Goal: Information Seeking & Learning: Compare options

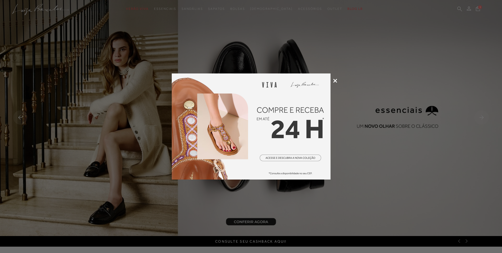
click at [335, 81] on icon at bounding box center [335, 81] width 4 height 4
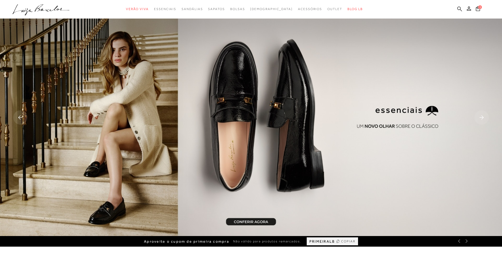
click at [458, 10] on icon at bounding box center [460, 8] width 5 height 5
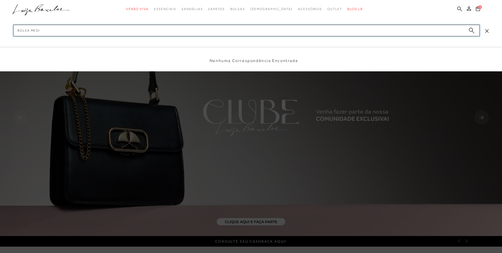
type input "bolsa media"
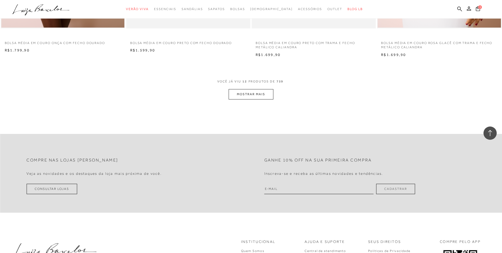
scroll to position [662, 0]
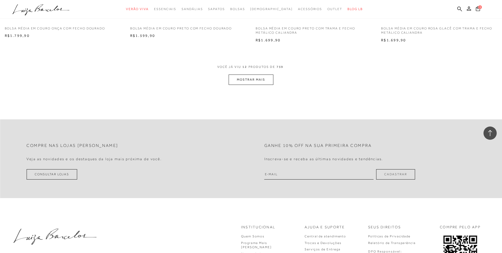
click at [249, 81] on button "MOSTRAR MAIS" at bounding box center [251, 79] width 44 height 10
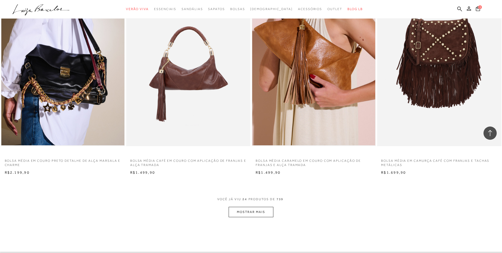
scroll to position [1244, 0]
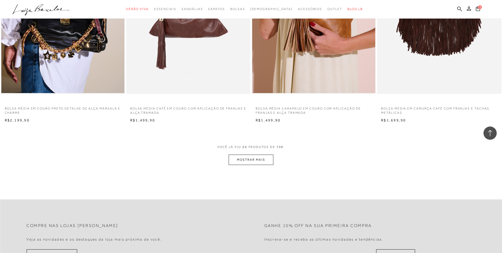
click at [264, 160] on button "MOSTRAR MAIS" at bounding box center [251, 159] width 44 height 10
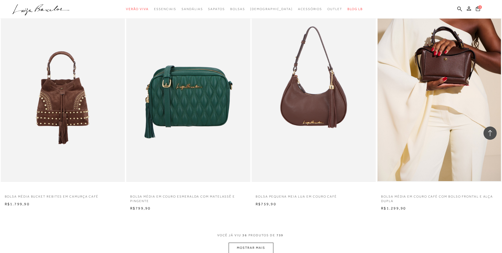
scroll to position [1827, 0]
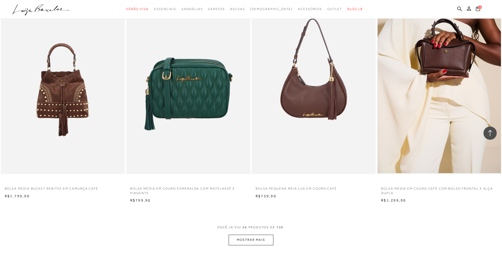
click at [458, 95] on img at bounding box center [439, 80] width 123 height 185
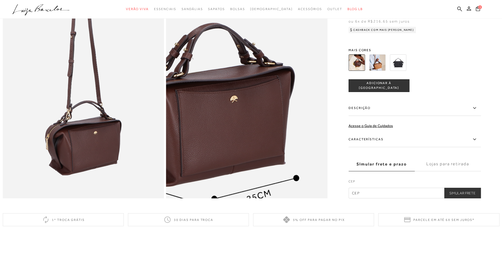
scroll to position [530, 0]
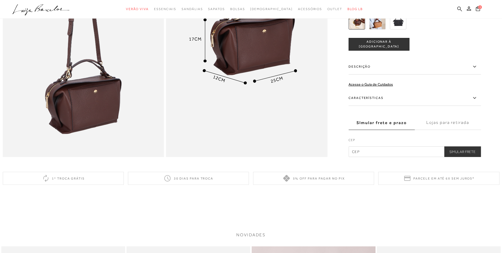
click at [459, 10] on icon at bounding box center [460, 8] width 5 height 5
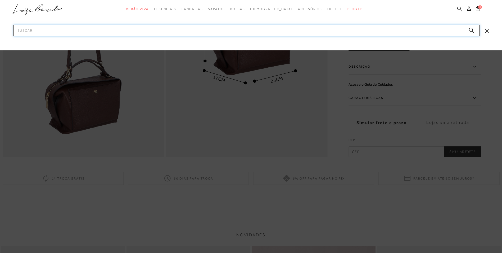
click at [337, 27] on input "Pesquisar" at bounding box center [246, 31] width 467 height 12
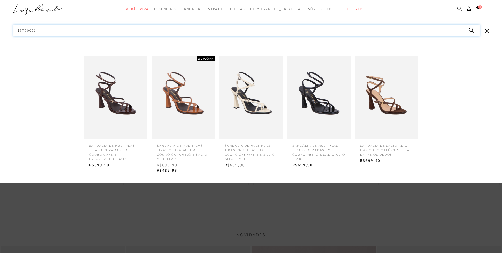
type input "13750026"
click at [134, 112] on img at bounding box center [116, 97] width 64 height 83
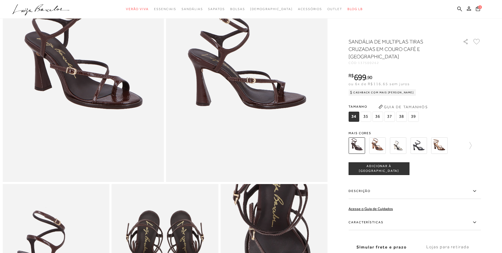
scroll to position [106, 0]
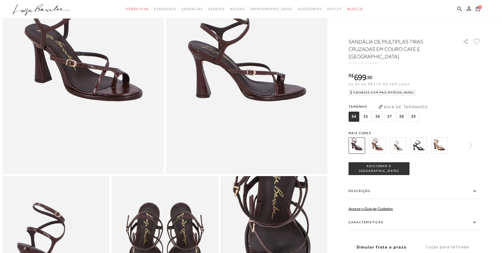
click at [476, 222] on icon at bounding box center [474, 222] width 3 height 2
click at [0, 0] on input "Características" at bounding box center [0, 0] width 0 height 0
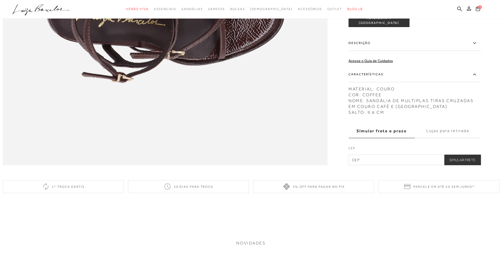
scroll to position [740, 0]
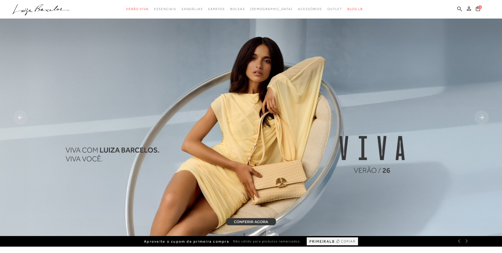
click at [459, 9] on icon at bounding box center [460, 8] width 5 height 5
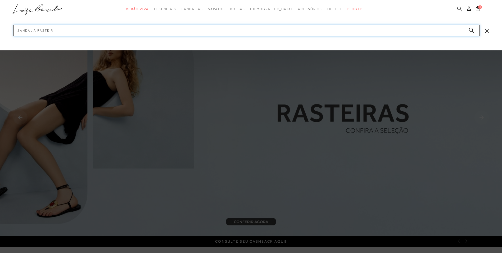
type input "sandalia rasteira"
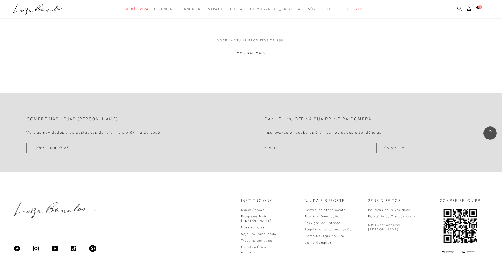
scroll to position [715, 0]
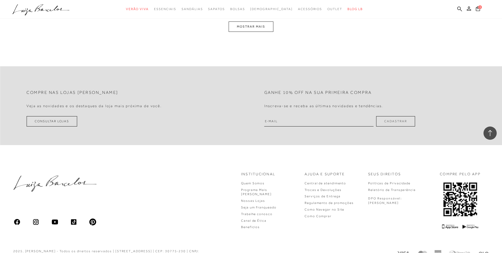
click at [237, 26] on button "MOSTRAR MAIS" at bounding box center [251, 26] width 44 height 10
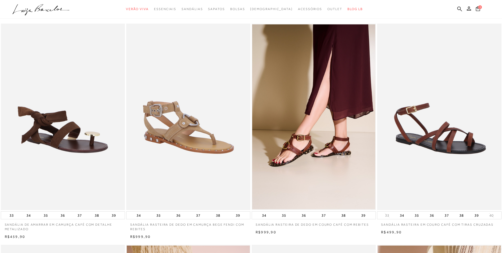
scroll to position [0, 0]
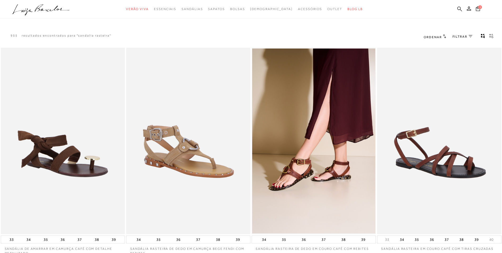
click at [460, 11] on icon at bounding box center [460, 8] width 5 height 5
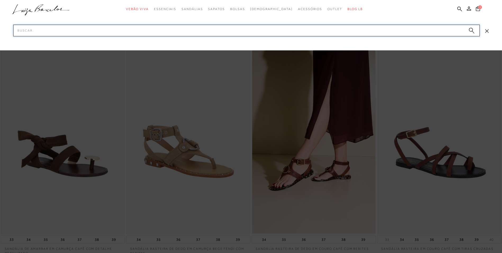
click at [444, 30] on input "Pesquisar" at bounding box center [246, 31] width 467 height 12
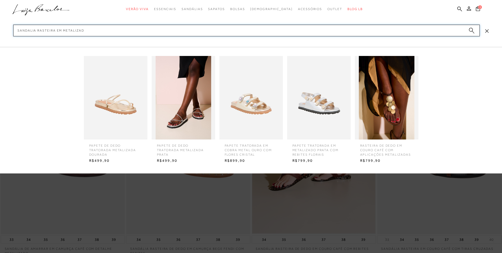
type input "sandalia rasteira em metalizado"
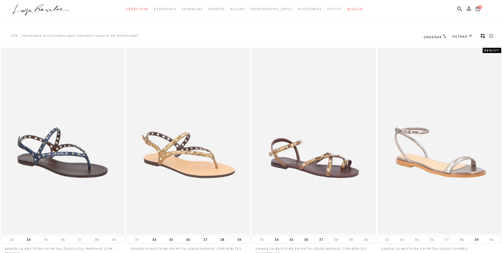
click at [210, 136] on img at bounding box center [188, 140] width 123 height 185
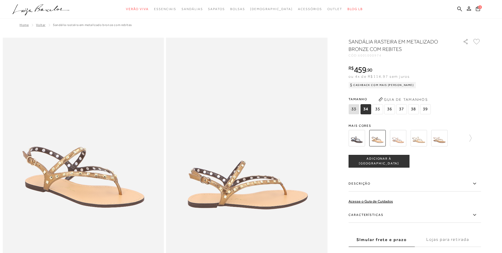
drag, startPoint x: 361, startPoint y: 56, endPoint x: 384, endPoint y: 57, distance: 23.1
click at [384, 57] on div "CÓD: 6001000974" at bounding box center [402, 55] width 106 height 3
copy div "6001000974"
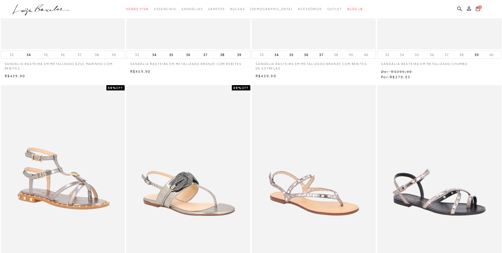
scroll to position [185, 0]
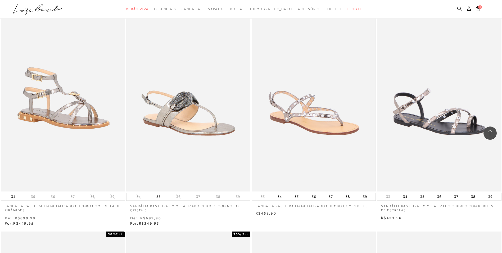
click at [341, 134] on img at bounding box center [313, 98] width 123 height 185
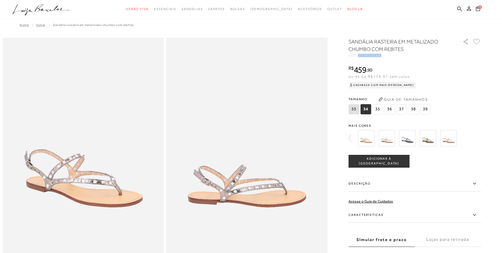
drag, startPoint x: 361, startPoint y: 55, endPoint x: 384, endPoint y: 57, distance: 22.9
click at [384, 57] on div "CÓD: 6001000973" at bounding box center [402, 55] width 106 height 3
copy span "6001000973"
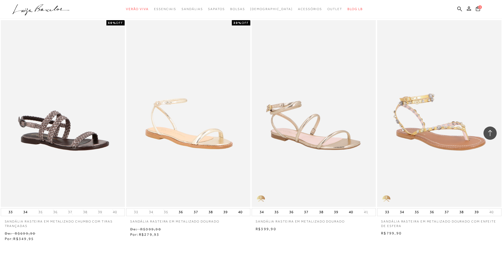
scroll to position [477, 0]
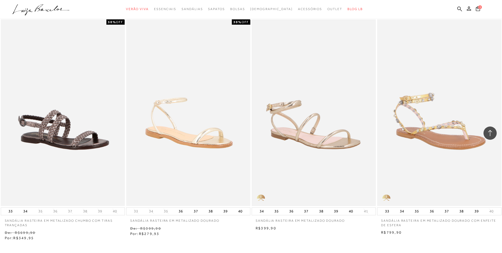
click at [338, 129] on img at bounding box center [313, 112] width 123 height 185
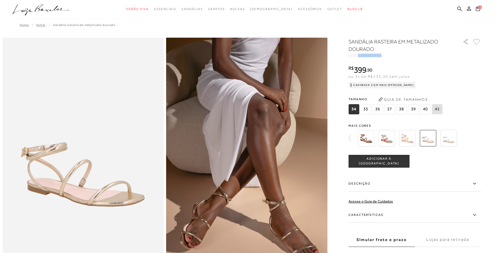
drag, startPoint x: 361, startPoint y: 55, endPoint x: 386, endPoint y: 54, distance: 25.4
click at [386, 54] on div "CÓD: 1160007933" at bounding box center [402, 55] width 106 height 3
click at [461, 10] on icon at bounding box center [460, 8] width 5 height 5
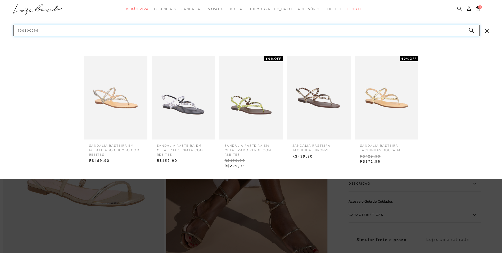
type input "6001000964"
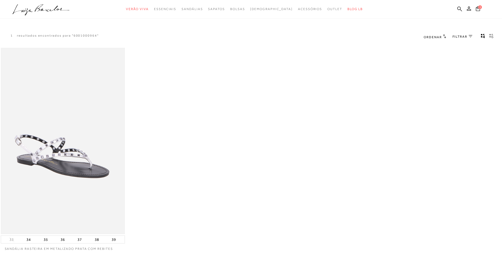
click at [64, 159] on img at bounding box center [62, 140] width 123 height 185
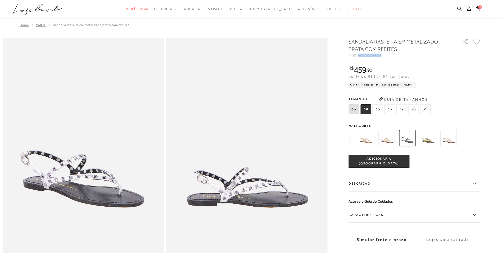
drag, startPoint x: 362, startPoint y: 55, endPoint x: 388, endPoint y: 56, distance: 25.7
click at [388, 56] on div "CÓD: 6001000964" at bounding box center [402, 55] width 106 height 3
copy span "6001000964"
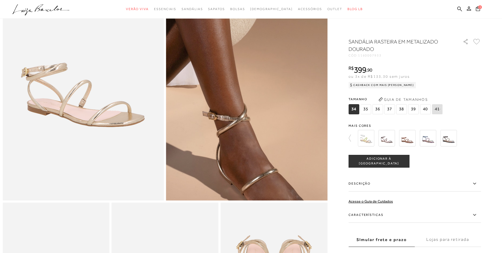
scroll to position [106, 0]
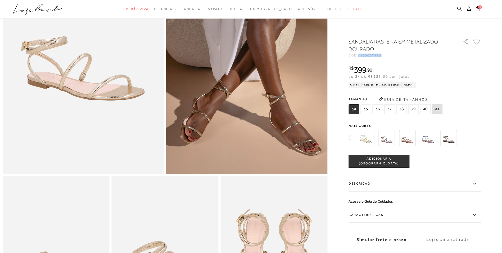
drag, startPoint x: 361, startPoint y: 55, endPoint x: 388, endPoint y: 56, distance: 27.3
click at [388, 56] on div "CÓD: 1160007933" at bounding box center [402, 55] width 106 height 3
copy span "1160007933"
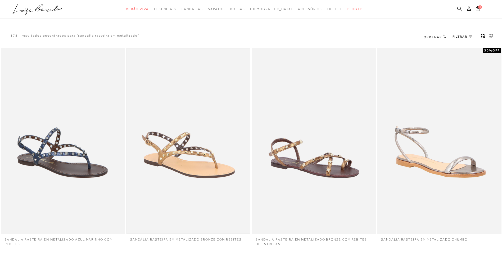
click at [166, 173] on img at bounding box center [188, 140] width 123 height 185
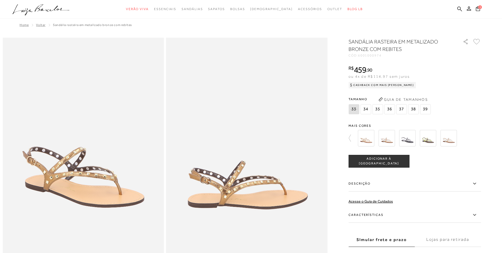
drag, startPoint x: 362, startPoint y: 56, endPoint x: 391, endPoint y: 59, distance: 28.8
click at [391, 59] on div "SANDÁLIA RASTEIRA EM METALIZADO BRONZE COM REBITES CÓD: 6001000974 × É necessár…" at bounding box center [415, 156] width 132 height 236
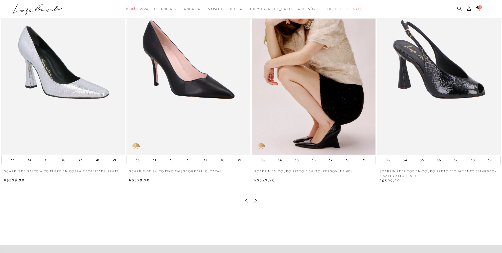
scroll to position [1033, 0]
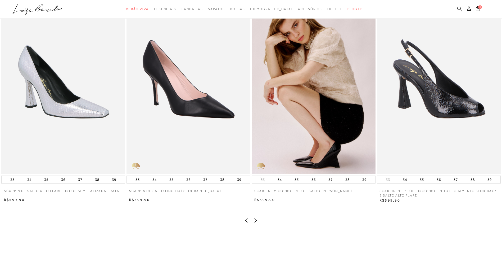
click at [459, 9] on icon at bounding box center [460, 8] width 5 height 5
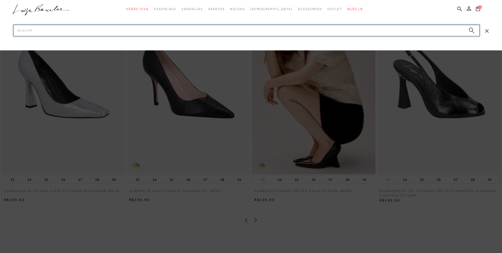
click at [464, 33] on input "Pesquisar" at bounding box center [246, 31] width 467 height 12
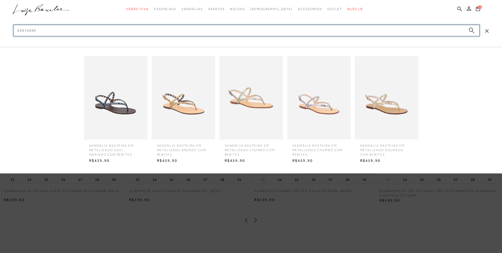
type input "60010009"
click at [242, 110] on img at bounding box center [252, 97] width 64 height 83
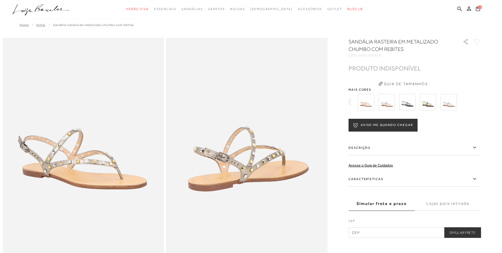
drag, startPoint x: 360, startPoint y: 55, endPoint x: 391, endPoint y: 57, distance: 30.5
click at [391, 57] on div "SANDÁLIA RASTEIRA EM METALIZADO CHUMBO COM REBITES CÓD: 6001000969 × É necessár…" at bounding box center [415, 138] width 132 height 200
copy div "6001000969"
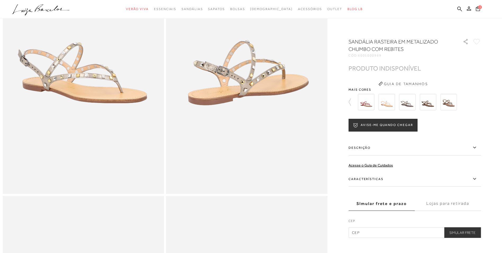
scroll to position [212, 0]
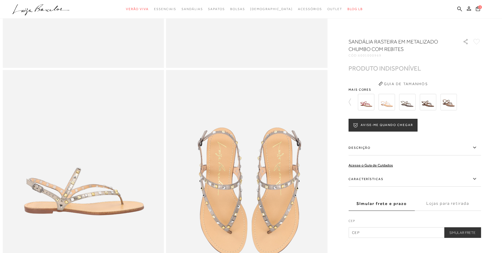
click at [411, 106] on img at bounding box center [407, 102] width 16 height 16
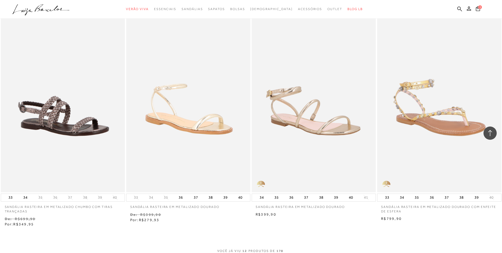
scroll to position [503, 0]
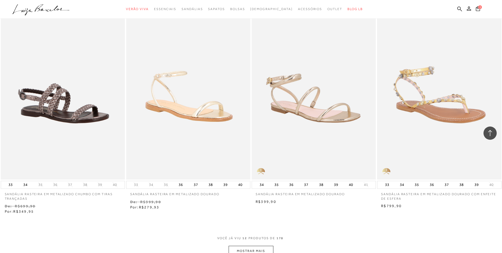
click at [431, 145] on img at bounding box center [439, 86] width 123 height 185
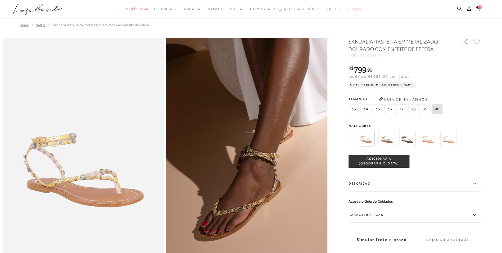
drag, startPoint x: 361, startPoint y: 56, endPoint x: 385, endPoint y: 57, distance: 24.4
click at [385, 57] on div "CÓD: 1301005114" at bounding box center [402, 55] width 106 height 3
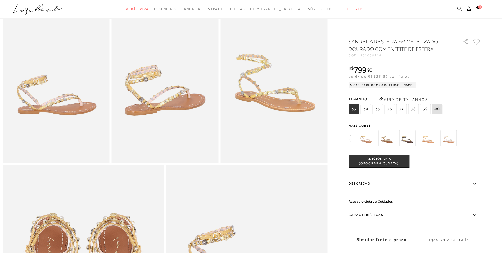
scroll to position [291, 0]
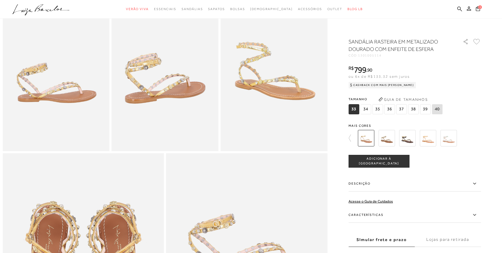
click at [415, 140] on img at bounding box center [407, 138] width 16 height 16
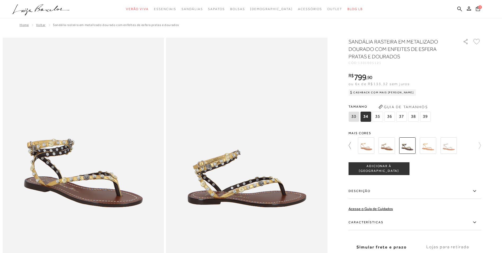
click at [352, 145] on icon at bounding box center [352, 145] width 7 height 7
click at [368, 149] on img at bounding box center [366, 145] width 16 height 16
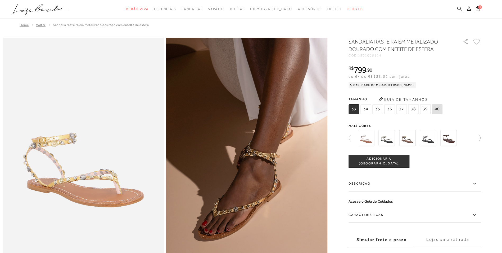
click at [460, 9] on icon at bounding box center [460, 8] width 5 height 5
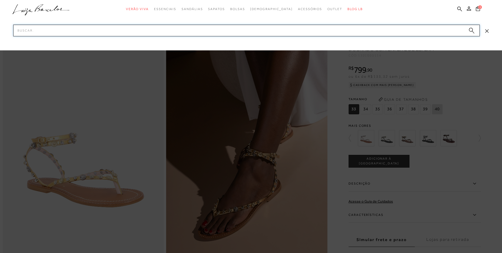
click at [435, 32] on input "Pesquisar" at bounding box center [246, 31] width 467 height 12
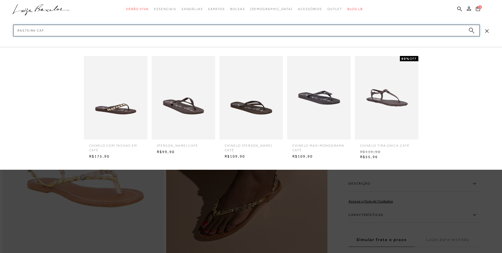
type input "rasteira cafe"
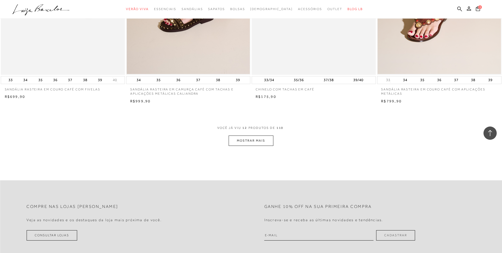
scroll to position [609, 0]
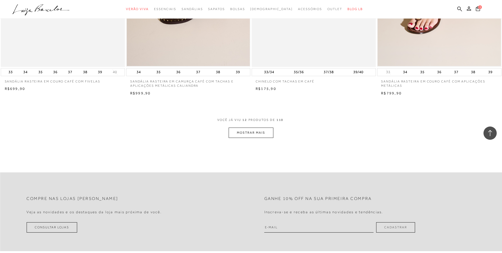
click at [249, 133] on button "MOSTRAR MAIS" at bounding box center [251, 132] width 44 height 10
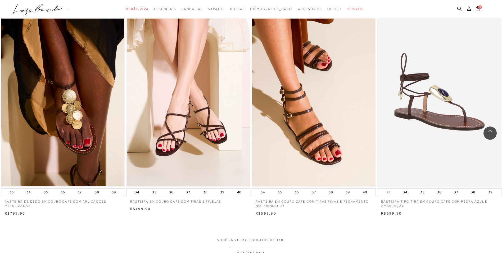
scroll to position [1165, 0]
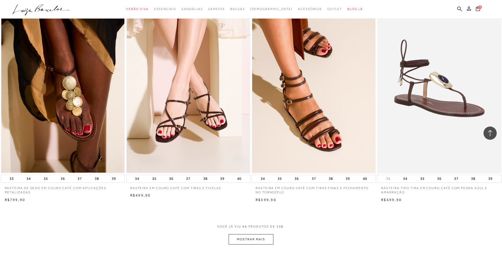
click at [244, 239] on button "MOSTRAR MAIS" at bounding box center [251, 239] width 44 height 10
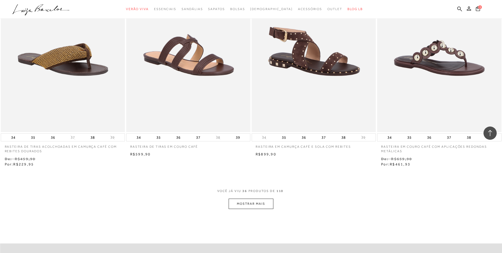
scroll to position [1853, 0]
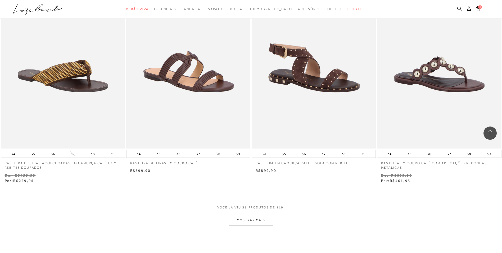
click at [257, 218] on button "MOSTRAR MAIS" at bounding box center [251, 220] width 44 height 10
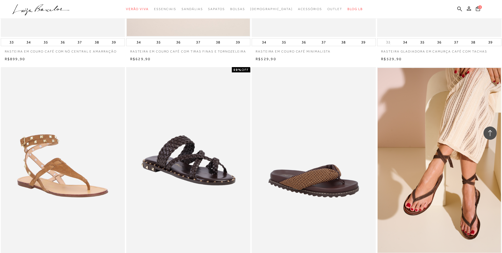
scroll to position [2224, 0]
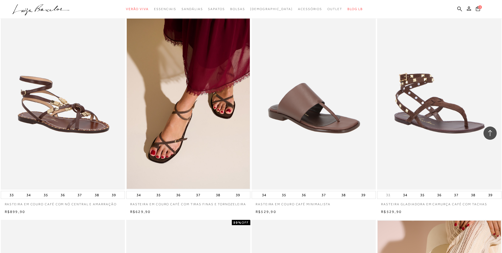
click at [35, 147] on img at bounding box center [62, 96] width 123 height 185
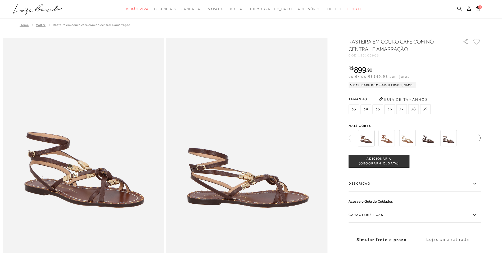
click at [481, 141] on icon at bounding box center [477, 137] width 7 height 7
click at [365, 139] on img at bounding box center [366, 138] width 16 height 16
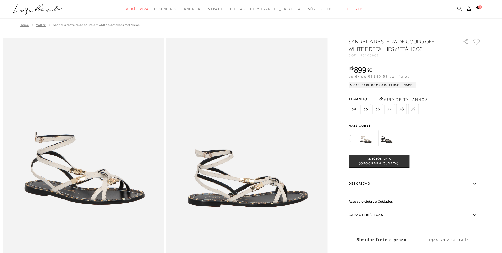
drag, startPoint x: 361, startPoint y: 56, endPoint x: 383, endPoint y: 55, distance: 22.5
click at [383, 55] on div "CÓD: 130100903" at bounding box center [402, 55] width 106 height 3
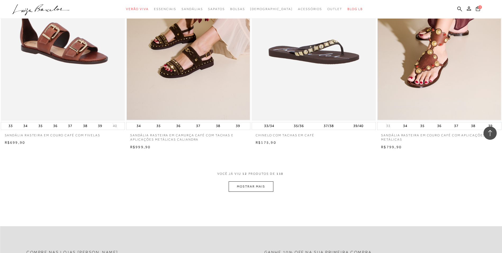
scroll to position [556, 0]
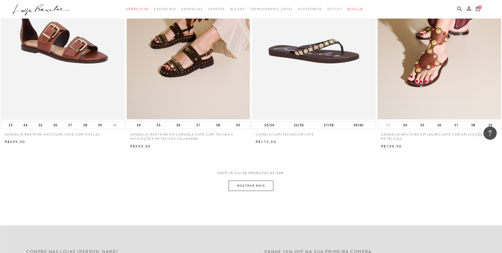
click at [260, 186] on button "MOSTRAR MAIS" at bounding box center [251, 185] width 44 height 10
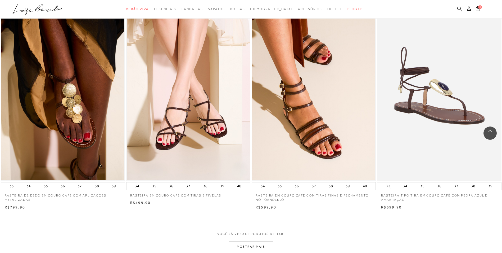
scroll to position [1191, 0]
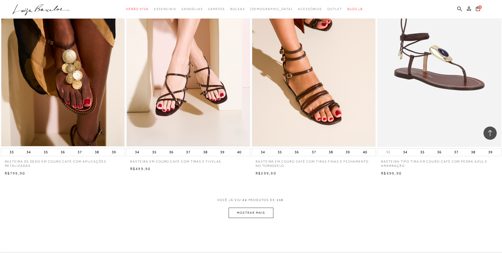
click at [258, 213] on button "MOSTRAR MAIS" at bounding box center [251, 212] width 44 height 10
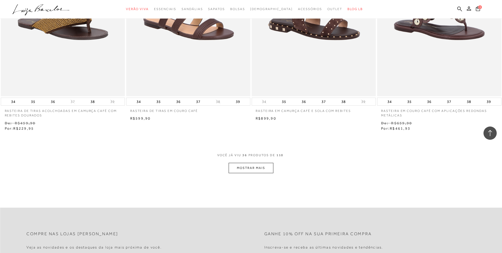
scroll to position [1986, 0]
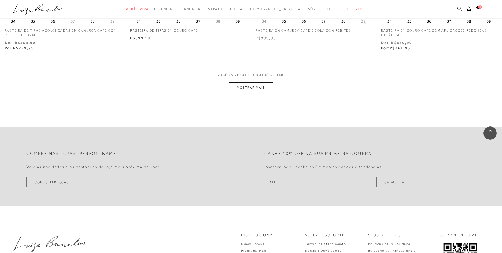
click at [267, 88] on button "MOSTRAR MAIS" at bounding box center [251, 87] width 44 height 10
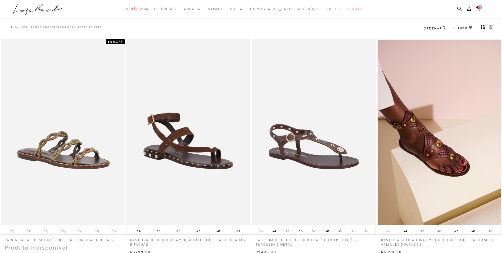
scroll to position [0, 0]
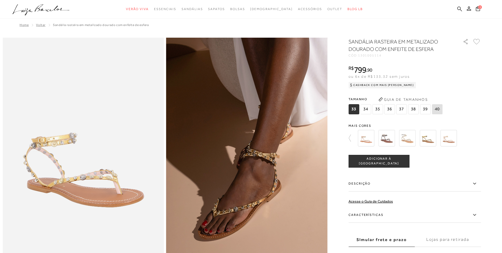
click at [459, 9] on icon at bounding box center [460, 8] width 5 height 5
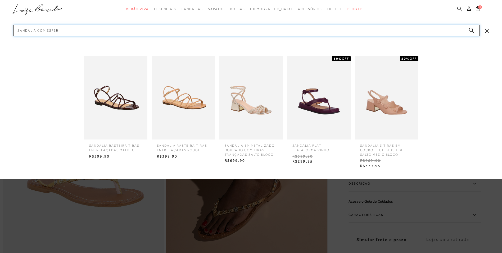
type input "sandalia com esfera"
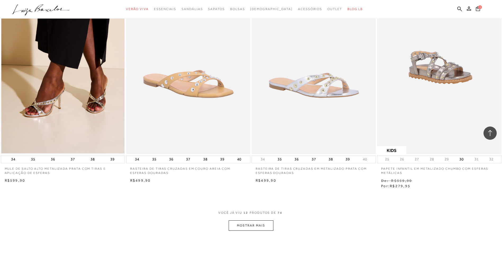
scroll to position [635, 0]
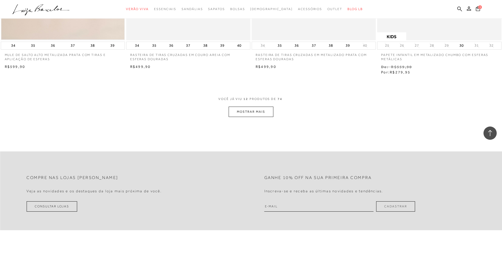
click at [256, 111] on button "MOSTRAR MAIS" at bounding box center [251, 111] width 44 height 10
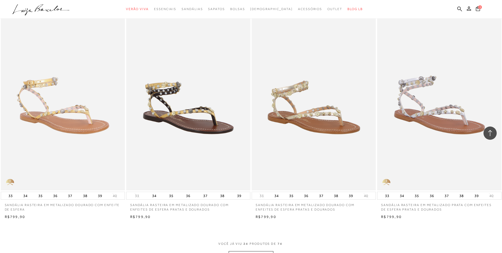
scroll to position [1165, 0]
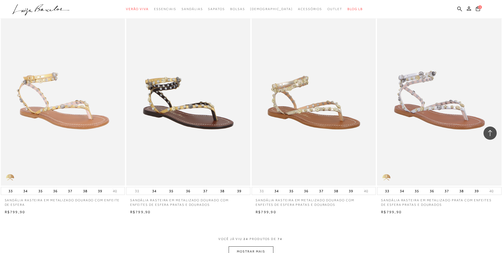
click at [399, 135] on img at bounding box center [439, 92] width 123 height 185
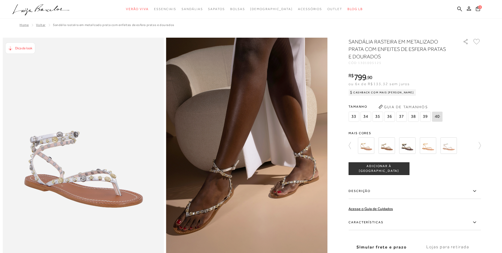
click at [387, 66] on div "SANDÁLIA RASTEIRA EM METALIZADO PRATA COM ENFEITES DE ESFERA PRATAS E DOURADOS …" at bounding box center [415, 159] width 132 height 243
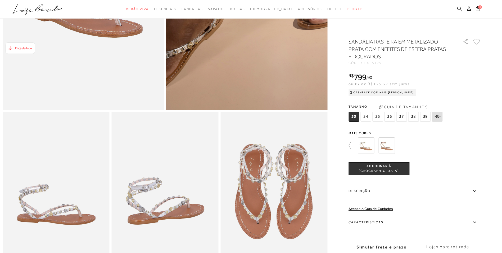
scroll to position [79, 0]
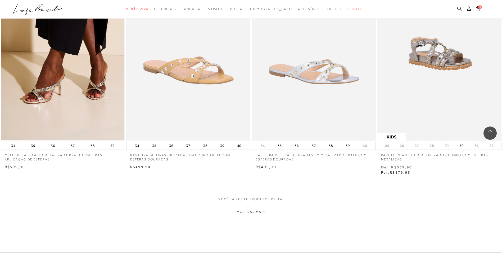
scroll to position [530, 0]
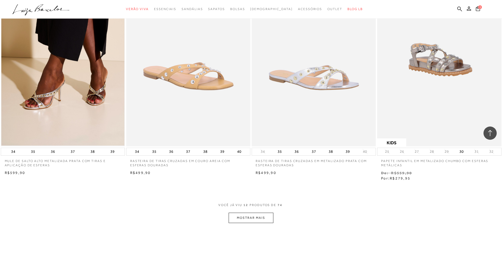
click at [265, 217] on button "MOSTRAR MAIS" at bounding box center [251, 217] width 44 height 10
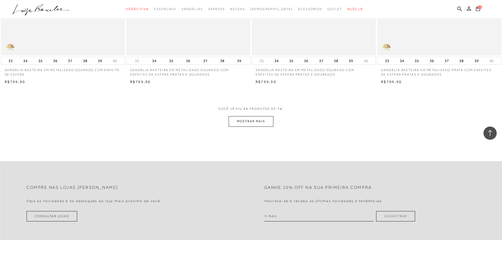
scroll to position [1297, 0]
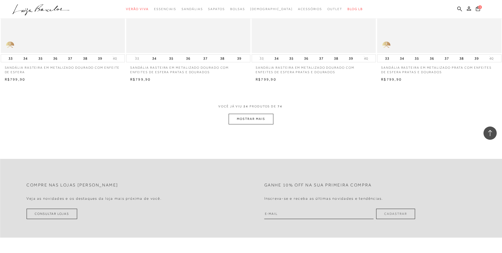
click at [257, 119] on button "MOSTRAR MAIS" at bounding box center [251, 119] width 44 height 10
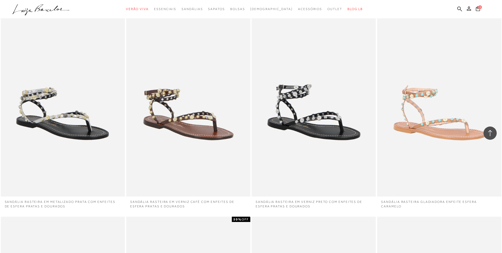
scroll to position [1377, 0]
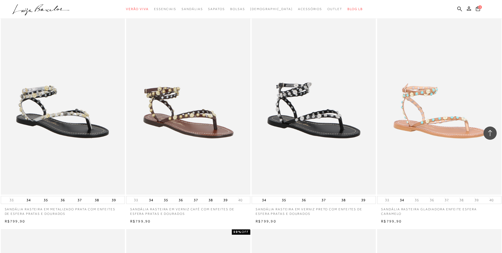
click at [216, 117] on img at bounding box center [188, 101] width 123 height 185
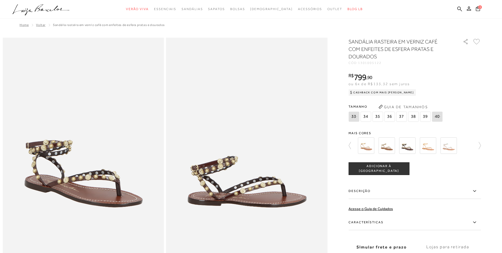
drag, startPoint x: 384, startPoint y: 62, endPoint x: 388, endPoint y: 62, distance: 4.5
click at [388, 62] on div "CÓD: 1301005122" at bounding box center [402, 62] width 106 height 3
click at [460, 10] on icon at bounding box center [460, 8] width 5 height 5
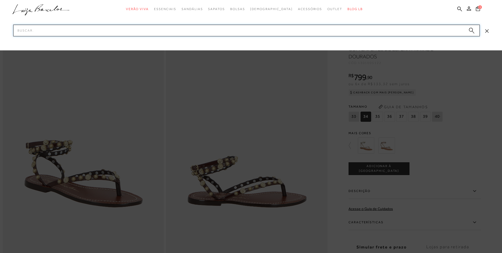
click at [421, 33] on input "Pesquisar" at bounding box center [246, 31] width 467 height 12
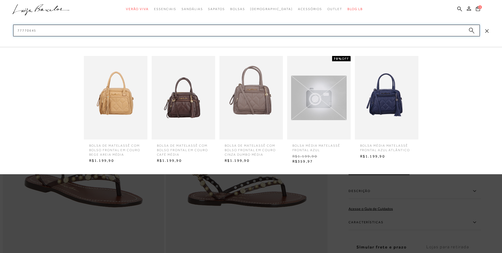
type input "77770645"
click at [179, 110] on img at bounding box center [184, 97] width 64 height 83
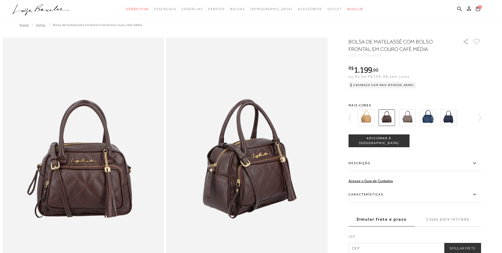
drag, startPoint x: 362, startPoint y: 54, endPoint x: 387, endPoint y: 57, distance: 25.9
click at [387, 57] on div "BOLSA DE MATELASSÊ COM BOLSO FRONTAL EM COURO CAFÉ MÉDIA CÓD: 7777064530 × É ne…" at bounding box center [415, 145] width 132 height 215
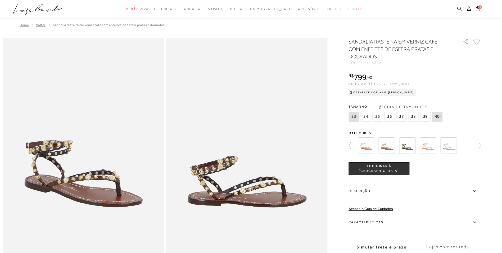
click at [458, 10] on icon at bounding box center [460, 8] width 5 height 5
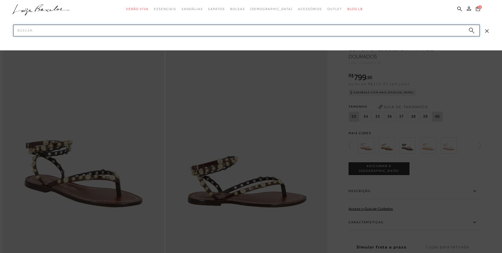
click at [444, 28] on input "Pesquisar" at bounding box center [246, 31] width 467 height 12
drag, startPoint x: 0, startPoint y: 0, endPoint x: 324, endPoint y: 32, distance: 325.6
click at [324, 32] on input "Pesquisar" at bounding box center [246, 31] width 467 height 12
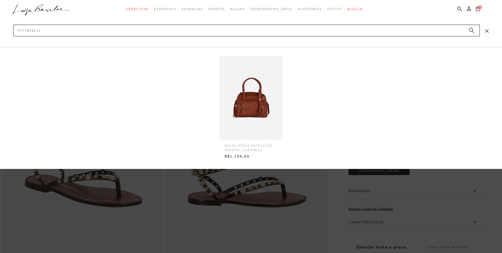
type input "7777064512"
click at [268, 105] on img at bounding box center [252, 97] width 64 height 83
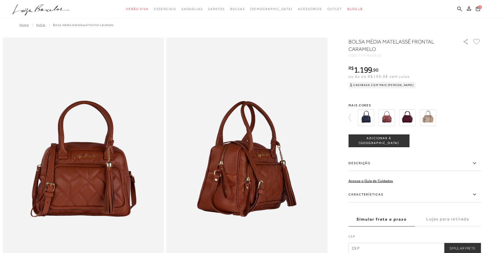
click at [462, 9] on icon at bounding box center [460, 8] width 5 height 5
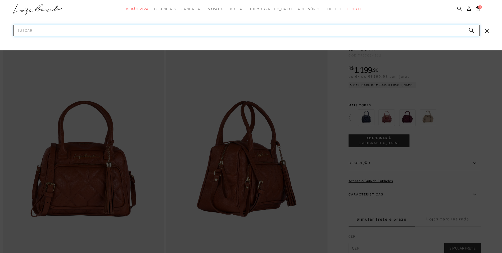
click at [456, 31] on input "Pesquisar" at bounding box center [246, 31] width 467 height 12
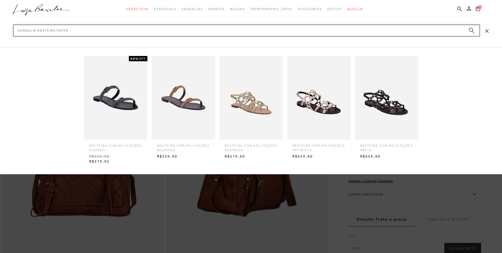
type input "sandalia rasteira esfera"
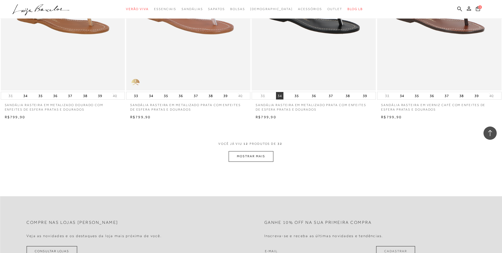
scroll to position [556, 0]
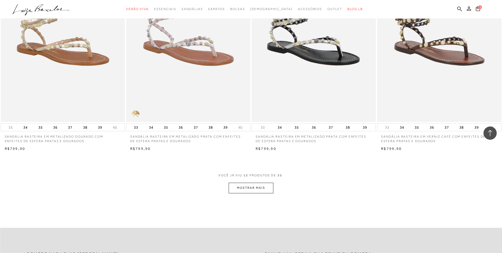
click at [265, 189] on button "MOSTRAR MAIS" at bounding box center [251, 187] width 44 height 10
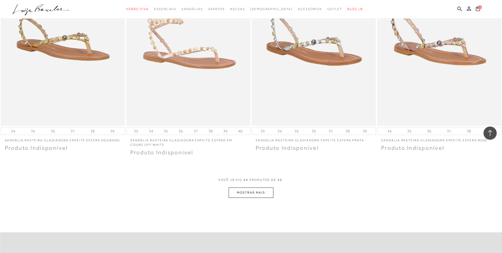
scroll to position [1297, 0]
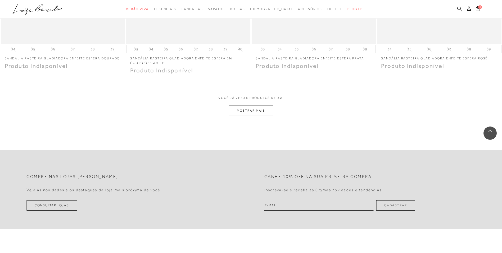
click at [266, 112] on button "MOSTRAR MAIS" at bounding box center [251, 110] width 44 height 10
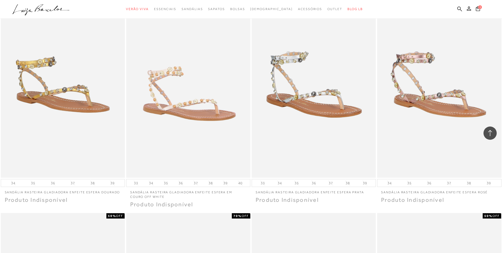
scroll to position [1165, 0]
